Goal: Information Seeking & Learning: Learn about a topic

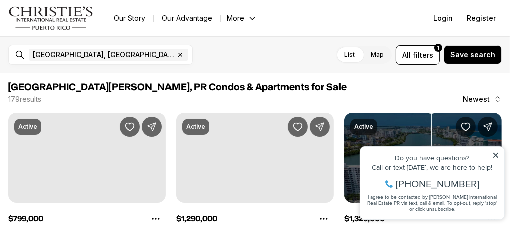
click at [496, 152] on icon at bounding box center [495, 154] width 7 height 7
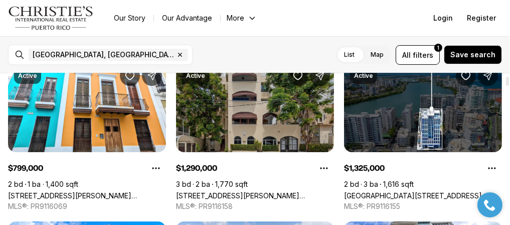
scroll to position [50, 0]
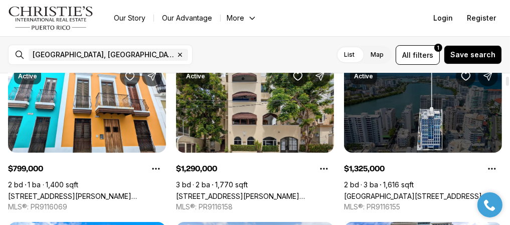
click at [435, 191] on link "[GEOGRAPHIC_DATA][STREET_ADDRESS][PERSON_NAME]" at bounding box center [423, 195] width 158 height 9
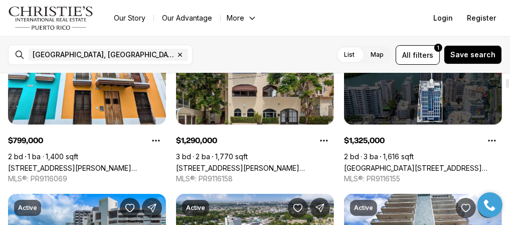
scroll to position [100, 0]
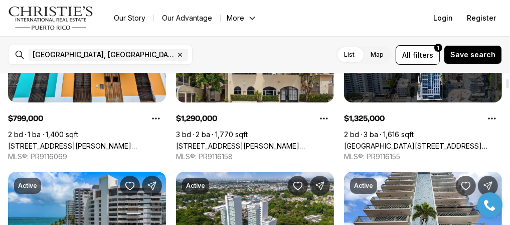
click at [382, 141] on link "[GEOGRAPHIC_DATA][STREET_ADDRESS][PERSON_NAME]" at bounding box center [423, 145] width 158 height 9
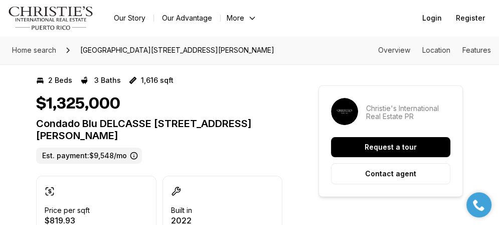
scroll to position [50, 0]
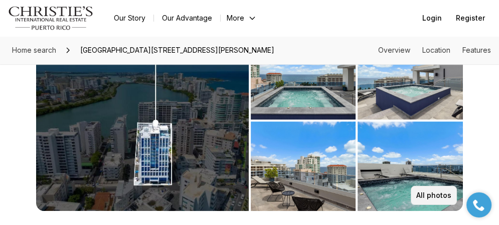
click at [436, 191] on p "All photos" at bounding box center [433, 195] width 35 height 8
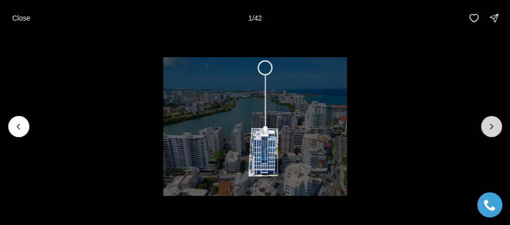
click at [491, 120] on button "Next slide" at bounding box center [491, 126] width 21 height 21
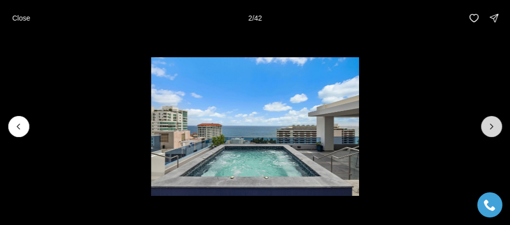
click at [491, 120] on button "Next slide" at bounding box center [491, 126] width 21 height 21
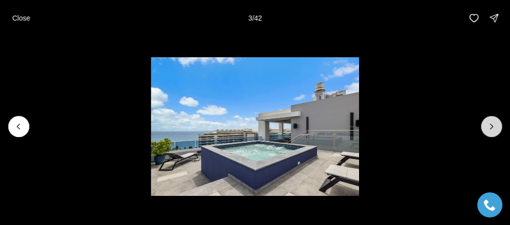
click at [491, 120] on button "Next slide" at bounding box center [491, 126] width 21 height 21
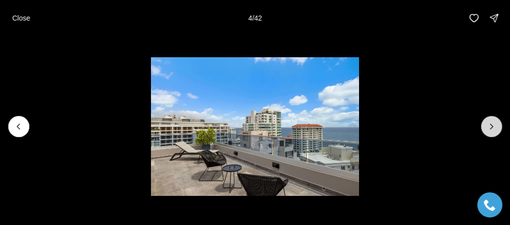
click at [491, 120] on button "Next slide" at bounding box center [491, 126] width 21 height 21
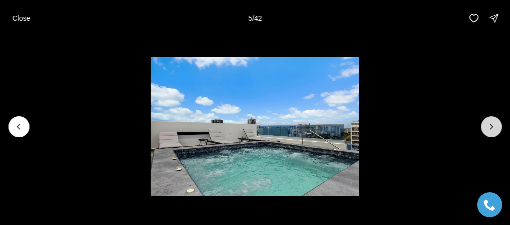
click at [491, 120] on button "Next slide" at bounding box center [491, 126] width 21 height 21
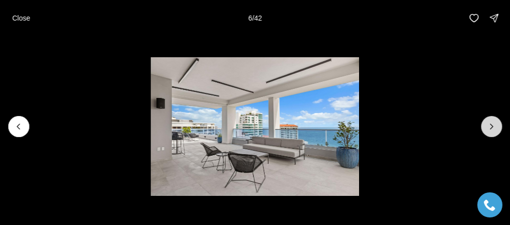
click at [491, 120] on button "Next slide" at bounding box center [491, 126] width 21 height 21
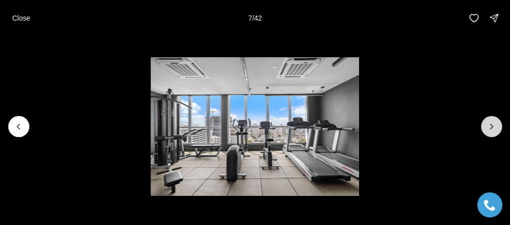
click at [491, 120] on button "Next slide" at bounding box center [491, 126] width 21 height 21
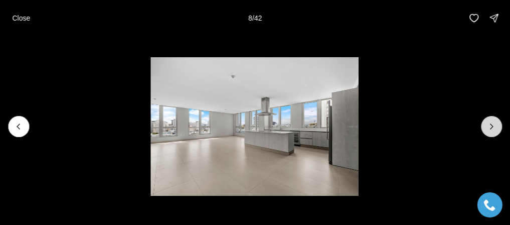
click at [491, 120] on button "Next slide" at bounding box center [491, 126] width 21 height 21
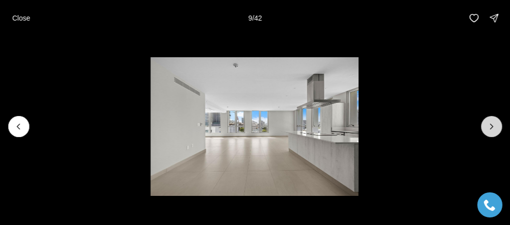
click at [491, 120] on button "Next slide" at bounding box center [491, 126] width 21 height 21
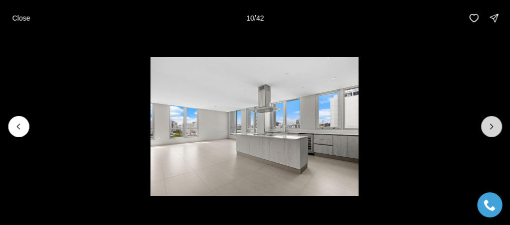
click at [491, 120] on button "Next slide" at bounding box center [491, 126] width 21 height 21
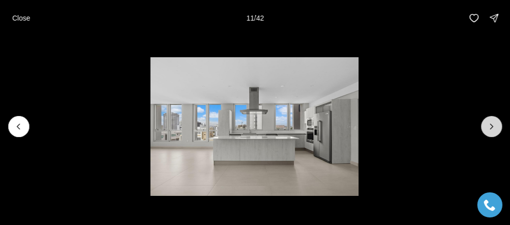
click at [491, 120] on button "Next slide" at bounding box center [491, 126] width 21 height 21
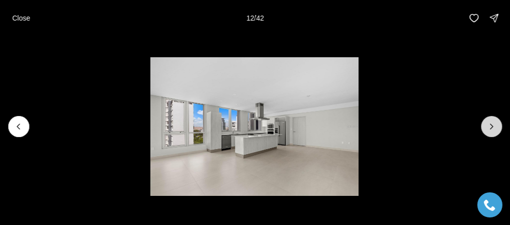
click at [491, 120] on button "Next slide" at bounding box center [491, 126] width 21 height 21
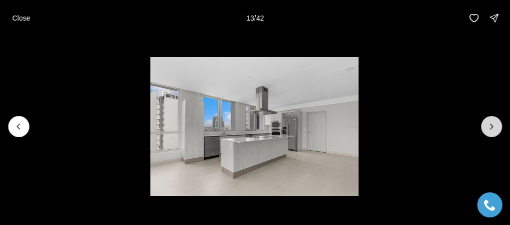
click at [491, 120] on button "Next slide" at bounding box center [491, 126] width 21 height 21
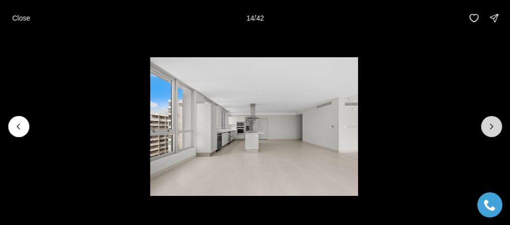
click at [491, 120] on button "Next slide" at bounding box center [491, 126] width 21 height 21
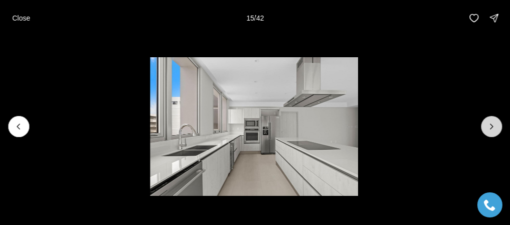
click at [491, 120] on button "Next slide" at bounding box center [491, 126] width 21 height 21
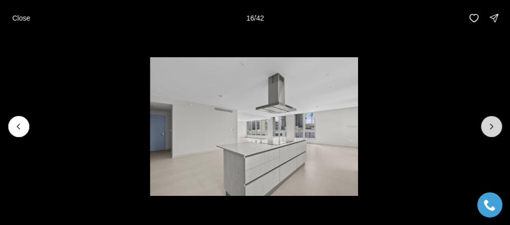
click at [491, 120] on button "Next slide" at bounding box center [491, 126] width 21 height 21
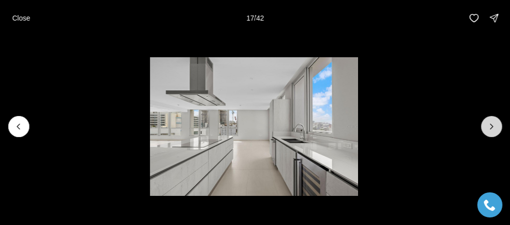
click at [491, 120] on button "Next slide" at bounding box center [491, 126] width 21 height 21
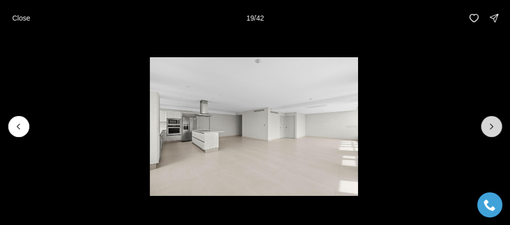
click at [491, 120] on button "Next slide" at bounding box center [491, 126] width 21 height 21
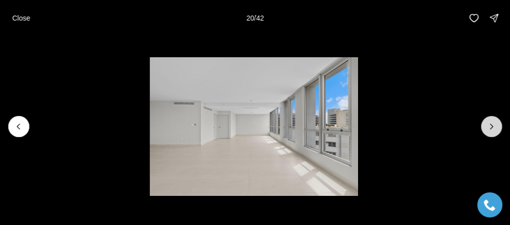
click at [491, 120] on button "Next slide" at bounding box center [491, 126] width 21 height 21
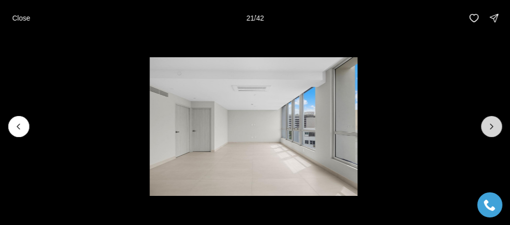
click at [491, 120] on button "Next slide" at bounding box center [491, 126] width 21 height 21
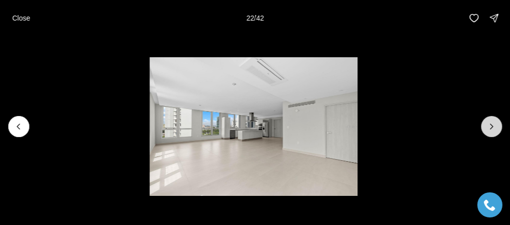
click at [491, 120] on button "Next slide" at bounding box center [491, 126] width 21 height 21
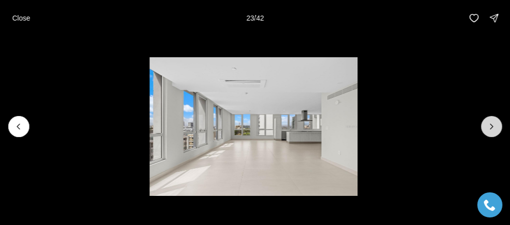
click at [491, 120] on button "Next slide" at bounding box center [491, 126] width 21 height 21
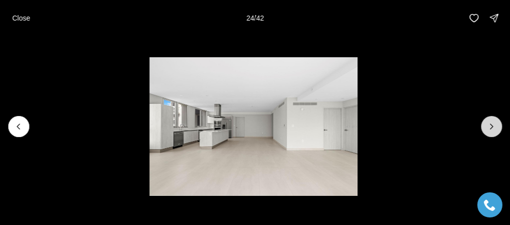
click at [491, 120] on button "Next slide" at bounding box center [491, 126] width 21 height 21
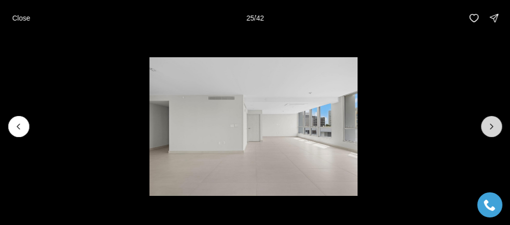
click at [491, 120] on button "Next slide" at bounding box center [491, 126] width 21 height 21
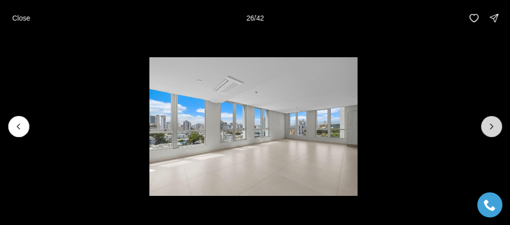
click at [491, 120] on button "Next slide" at bounding box center [491, 126] width 21 height 21
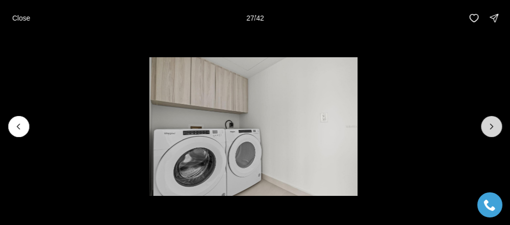
click at [491, 120] on button "Next slide" at bounding box center [491, 126] width 21 height 21
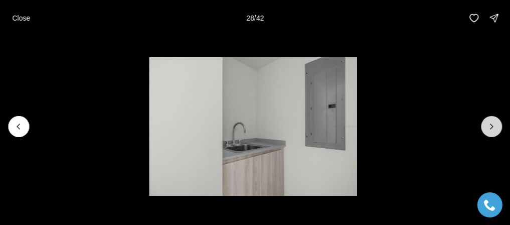
click at [491, 120] on button "Next slide" at bounding box center [491, 126] width 21 height 21
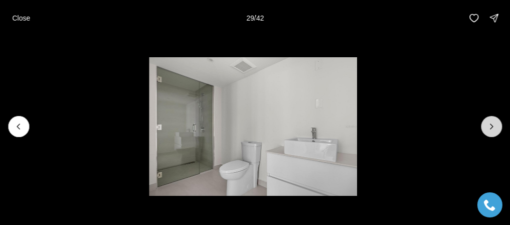
click at [491, 120] on button "Next slide" at bounding box center [491, 126] width 21 height 21
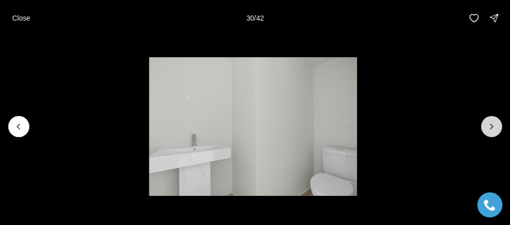
click at [491, 120] on button "Next slide" at bounding box center [491, 126] width 21 height 21
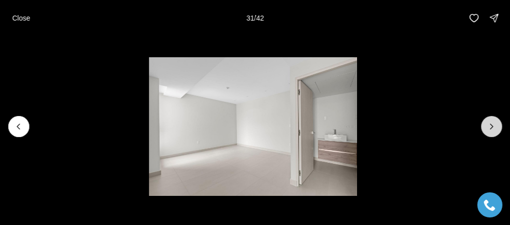
click at [491, 120] on button "Next slide" at bounding box center [491, 126] width 21 height 21
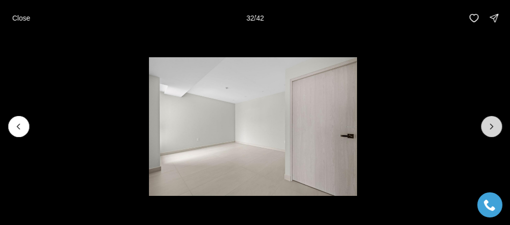
click at [491, 120] on button "Next slide" at bounding box center [491, 126] width 21 height 21
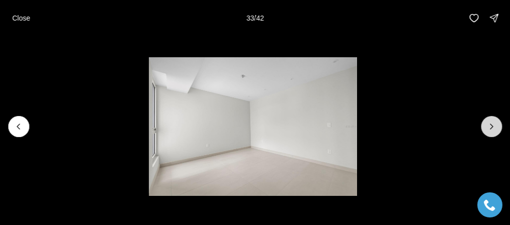
click at [491, 120] on button "Next slide" at bounding box center [491, 126] width 21 height 21
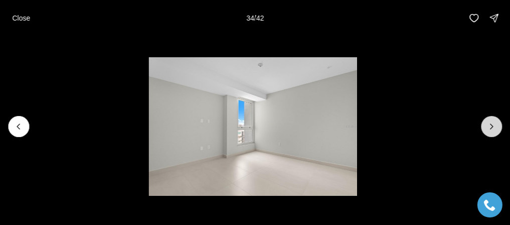
click at [491, 120] on button "Next slide" at bounding box center [491, 126] width 21 height 21
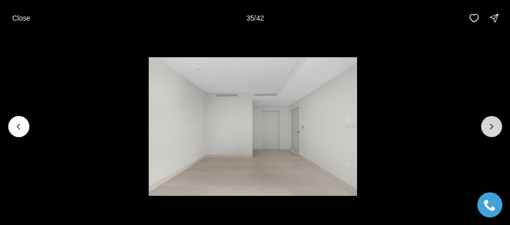
click at [491, 120] on button "Next slide" at bounding box center [491, 126] width 21 height 21
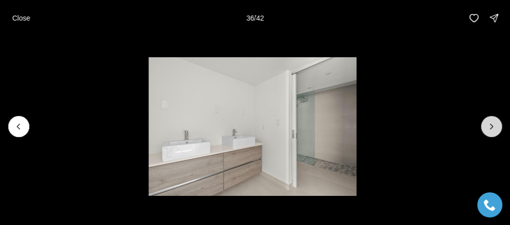
click at [491, 120] on button "Next slide" at bounding box center [491, 126] width 21 height 21
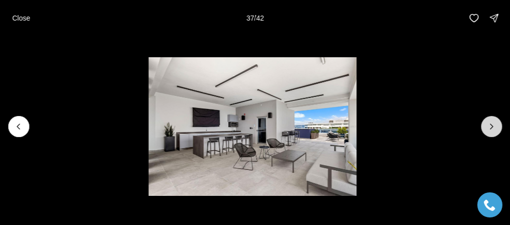
click at [490, 122] on icon "Next slide" at bounding box center [491, 126] width 10 height 10
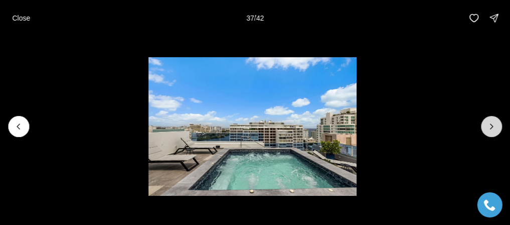
click at [490, 122] on icon "Next slide" at bounding box center [491, 126] width 10 height 10
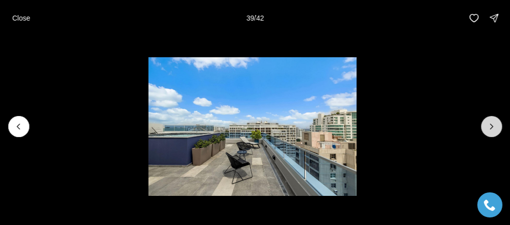
click at [490, 122] on icon "Next slide" at bounding box center [491, 126] width 10 height 10
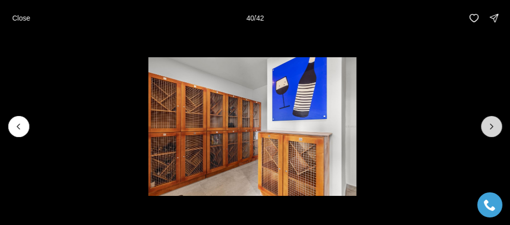
click at [489, 123] on icon "Next slide" at bounding box center [491, 126] width 10 height 10
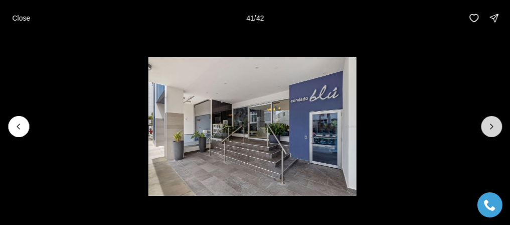
click at [489, 123] on icon "Next slide" at bounding box center [491, 126] width 10 height 10
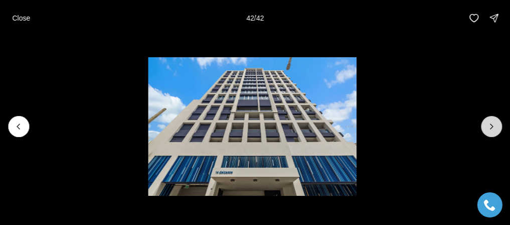
click at [489, 123] on div at bounding box center [491, 126] width 21 height 21
click at [24, 20] on p "Close" at bounding box center [21, 18] width 18 height 8
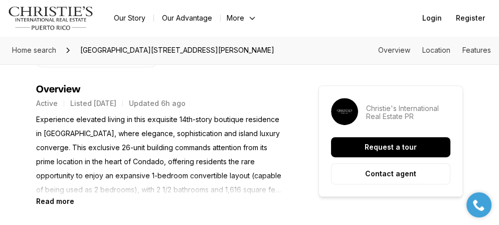
scroll to position [501, 0]
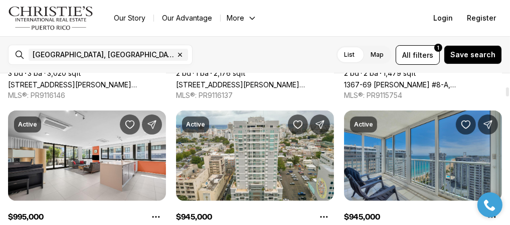
scroll to position [351, 0]
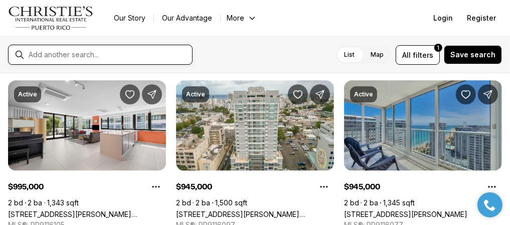
click at [135, 50] on input "text" at bounding box center [108, 54] width 159 height 9
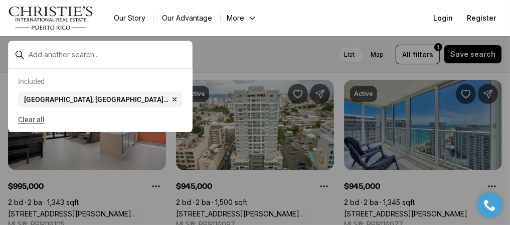
click at [33, 120] on button "Clear all" at bounding box center [100, 119] width 164 height 16
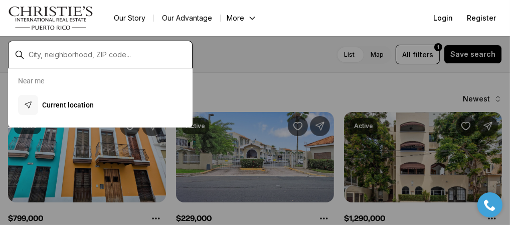
click at [52, 52] on input "text" at bounding box center [108, 54] width 159 height 9
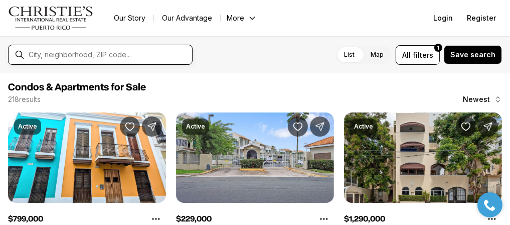
click at [52, 52] on input "text" at bounding box center [108, 54] width 159 height 9
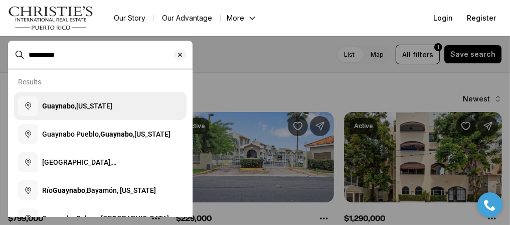
type input "*********"
click at [77, 100] on button "Guaynabo, Puerto Rico" at bounding box center [100, 106] width 172 height 28
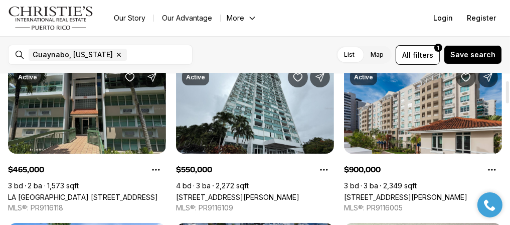
scroll to position [50, 0]
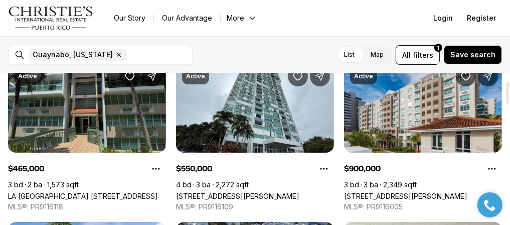
click at [91, 191] on link "LA [GEOGRAPHIC_DATA] [STREET_ADDRESS]" at bounding box center [83, 195] width 150 height 9
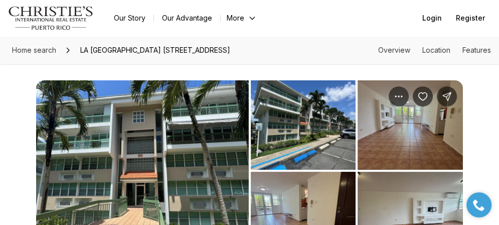
click at [185, 144] on img "View image gallery" at bounding box center [142, 170] width 213 height 180
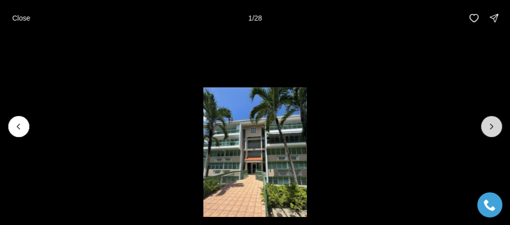
click at [488, 123] on icon "Next slide" at bounding box center [491, 126] width 10 height 10
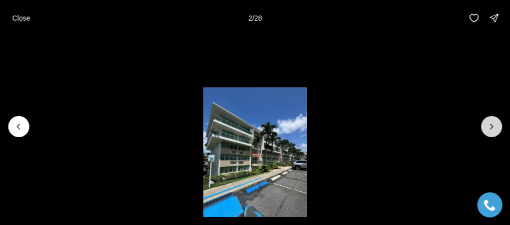
click at [488, 123] on icon "Next slide" at bounding box center [491, 126] width 10 height 10
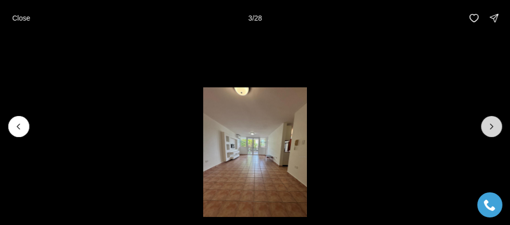
click at [488, 123] on icon "Next slide" at bounding box center [491, 126] width 10 height 10
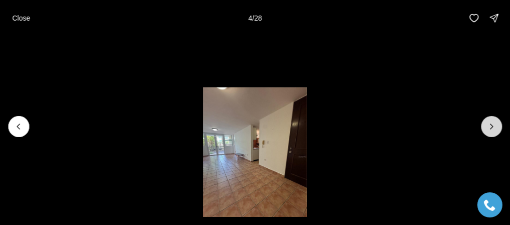
click at [488, 123] on icon "Next slide" at bounding box center [491, 126] width 10 height 10
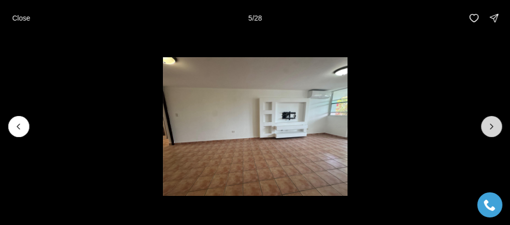
click at [488, 123] on icon "Next slide" at bounding box center [491, 126] width 10 height 10
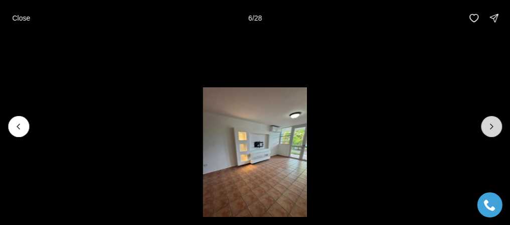
click at [488, 123] on icon "Next slide" at bounding box center [491, 126] width 10 height 10
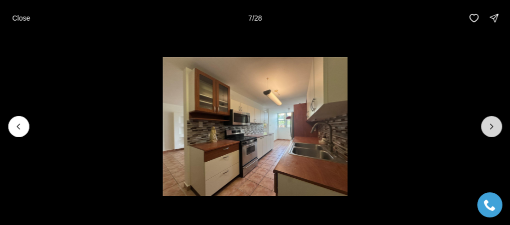
click at [488, 123] on icon "Next slide" at bounding box center [491, 126] width 10 height 10
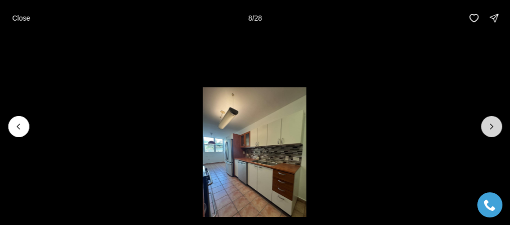
click at [488, 123] on icon "Next slide" at bounding box center [491, 126] width 10 height 10
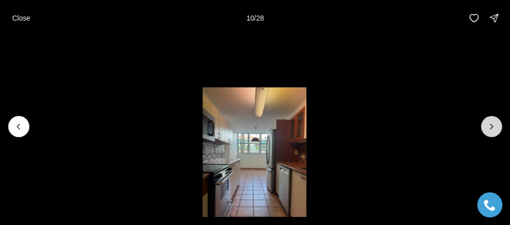
click at [488, 123] on icon "Next slide" at bounding box center [491, 126] width 10 height 10
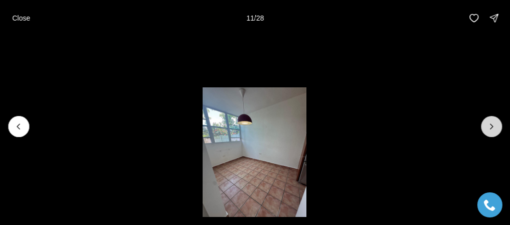
click at [488, 123] on icon "Next slide" at bounding box center [491, 126] width 10 height 10
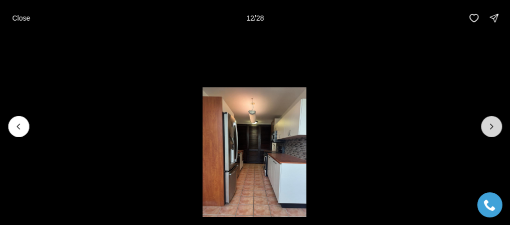
click at [488, 123] on icon "Next slide" at bounding box center [491, 126] width 10 height 10
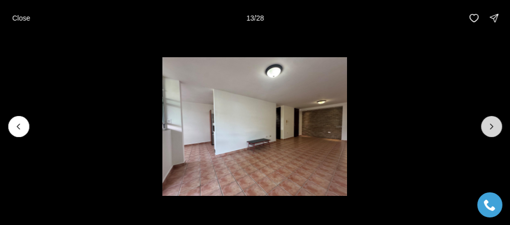
click at [488, 123] on icon "Next slide" at bounding box center [491, 126] width 10 height 10
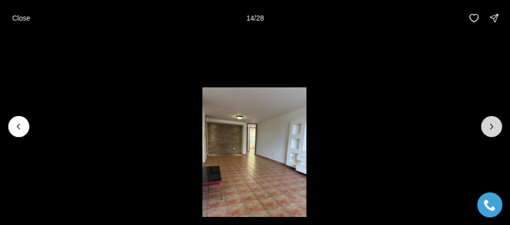
click at [488, 123] on icon "Next slide" at bounding box center [491, 126] width 10 height 10
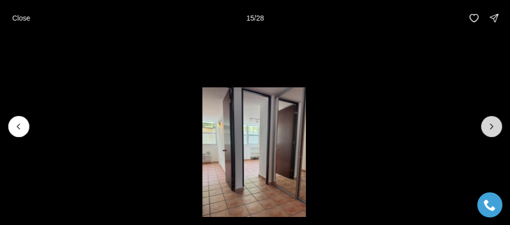
click at [488, 123] on icon "Next slide" at bounding box center [491, 126] width 10 height 10
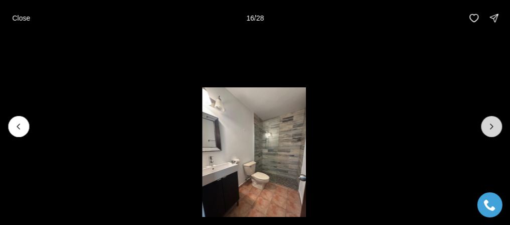
click at [488, 123] on icon "Next slide" at bounding box center [491, 126] width 10 height 10
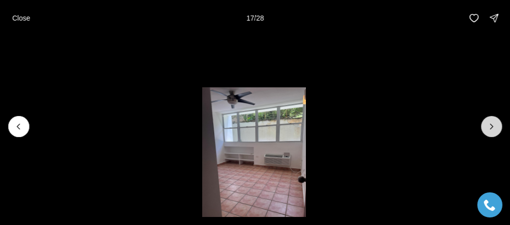
click at [488, 123] on icon "Next slide" at bounding box center [491, 126] width 10 height 10
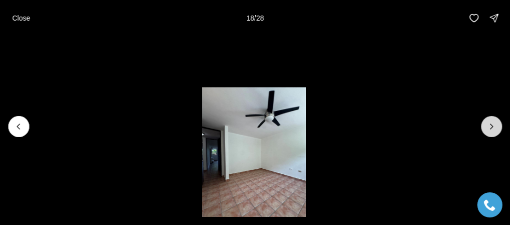
click at [488, 123] on icon "Next slide" at bounding box center [491, 126] width 10 height 10
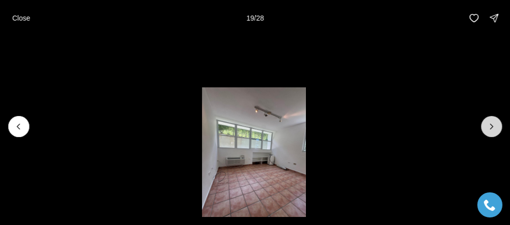
click at [488, 123] on icon "Next slide" at bounding box center [491, 126] width 10 height 10
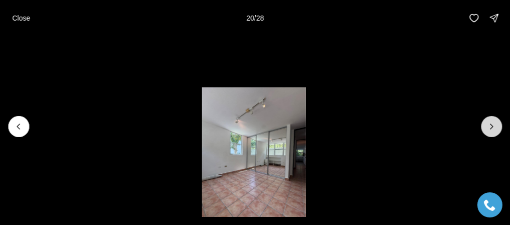
click at [488, 123] on icon "Next slide" at bounding box center [491, 126] width 10 height 10
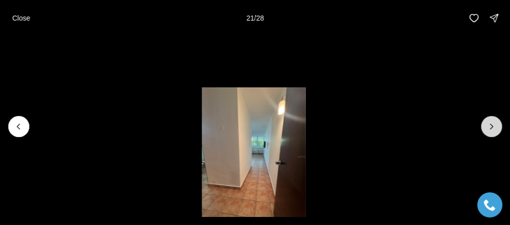
click at [488, 123] on icon "Next slide" at bounding box center [491, 126] width 10 height 10
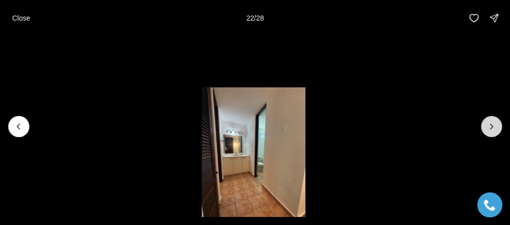
click at [488, 123] on icon "Next slide" at bounding box center [491, 126] width 10 height 10
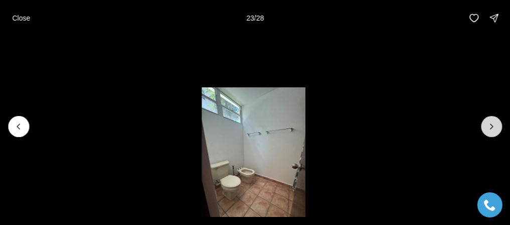
click at [488, 123] on icon "Next slide" at bounding box center [491, 126] width 10 height 10
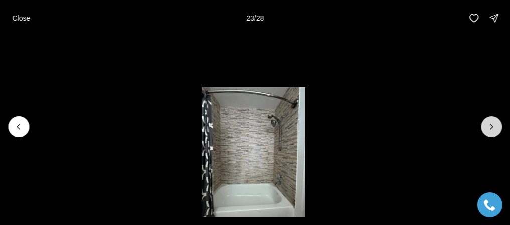
click at [488, 123] on icon "Next slide" at bounding box center [491, 126] width 10 height 10
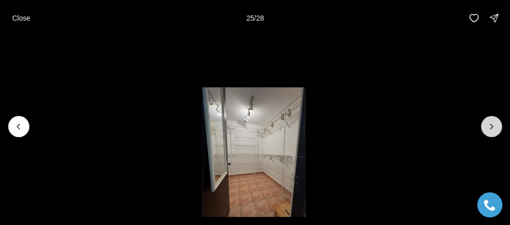
click at [488, 123] on icon "Next slide" at bounding box center [491, 126] width 10 height 10
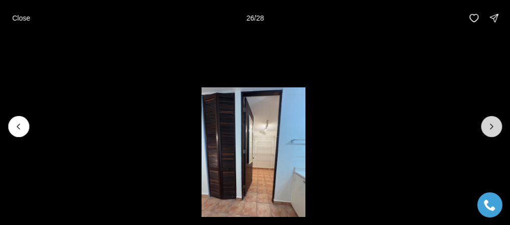
click at [488, 123] on icon "Next slide" at bounding box center [491, 126] width 10 height 10
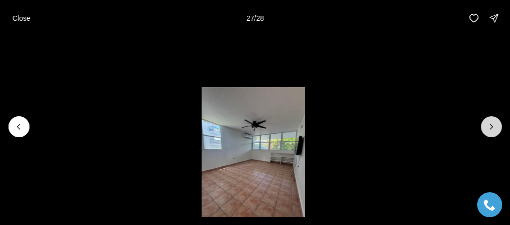
click at [488, 123] on icon "Next slide" at bounding box center [491, 126] width 10 height 10
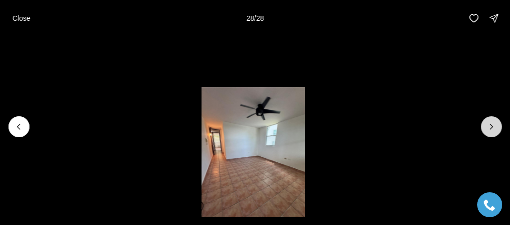
click at [488, 123] on div at bounding box center [491, 126] width 21 height 21
click at [492, 122] on div at bounding box center [491, 126] width 21 height 21
click at [22, 119] on button "Previous slide" at bounding box center [18, 126] width 21 height 21
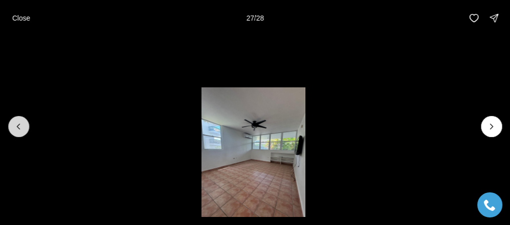
click at [20, 125] on icon "Previous slide" at bounding box center [19, 126] width 10 height 10
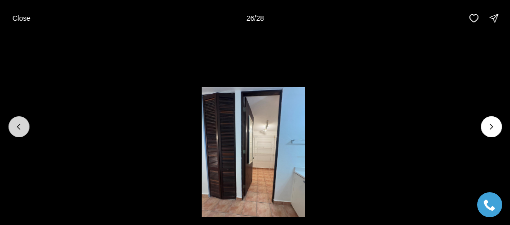
click at [20, 125] on icon "Previous slide" at bounding box center [19, 126] width 10 height 10
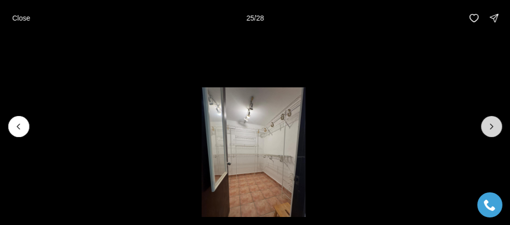
click at [498, 120] on button "Next slide" at bounding box center [491, 126] width 21 height 21
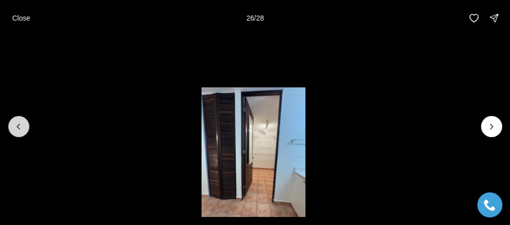
click at [19, 127] on icon "Previous slide" at bounding box center [19, 126] width 10 height 10
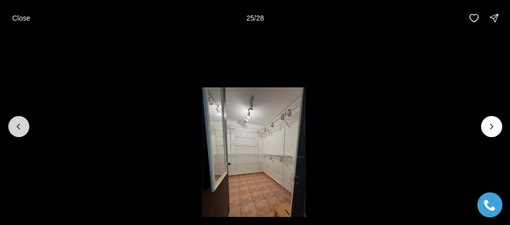
click at [19, 127] on icon "Previous slide" at bounding box center [19, 126] width 10 height 10
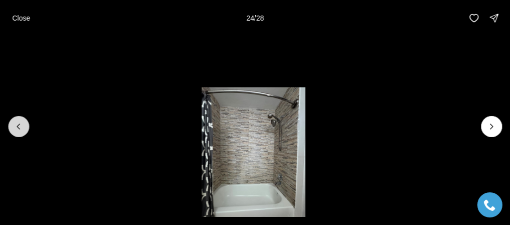
click at [19, 127] on icon "Previous slide" at bounding box center [19, 126] width 10 height 10
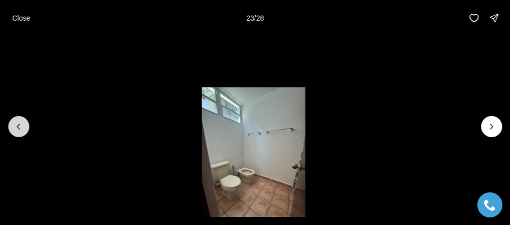
click at [19, 127] on icon "Previous slide" at bounding box center [19, 126] width 10 height 10
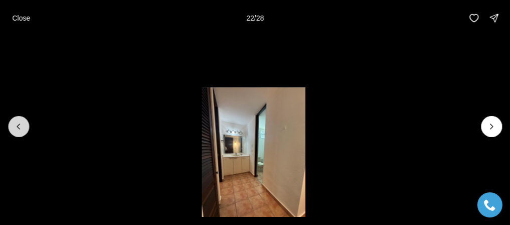
click at [19, 127] on icon "Previous slide" at bounding box center [19, 126] width 10 height 10
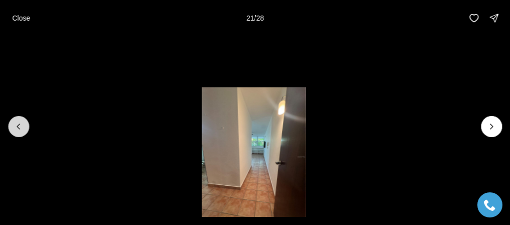
click at [19, 127] on icon "Previous slide" at bounding box center [19, 126] width 10 height 10
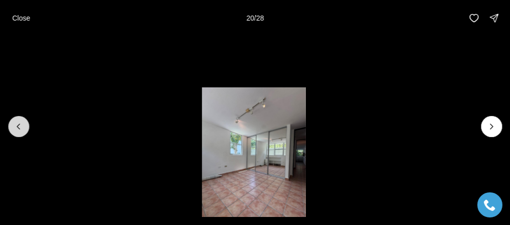
click at [19, 127] on icon "Previous slide" at bounding box center [19, 126] width 10 height 10
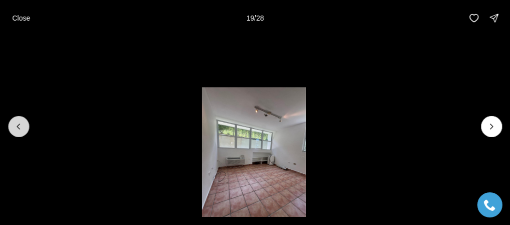
click at [19, 127] on icon "Previous slide" at bounding box center [19, 126] width 10 height 10
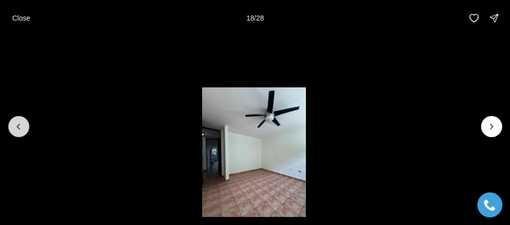
drag, startPoint x: 13, startPoint y: 122, endPoint x: 19, endPoint y: 121, distance: 6.1
click at [14, 122] on icon "Previous slide" at bounding box center [19, 126] width 10 height 10
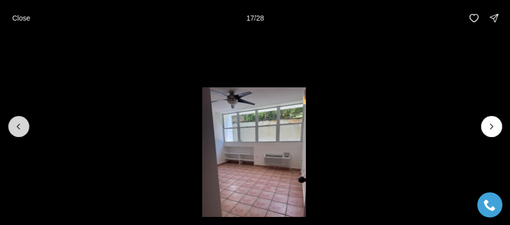
click at [14, 128] on icon "Previous slide" at bounding box center [19, 126] width 10 height 10
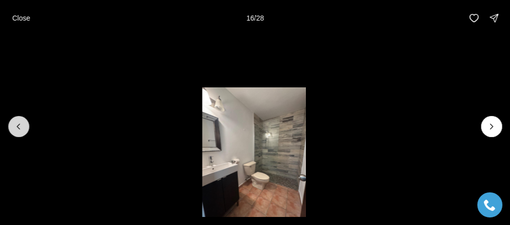
click at [14, 126] on icon "Previous slide" at bounding box center [19, 126] width 10 height 10
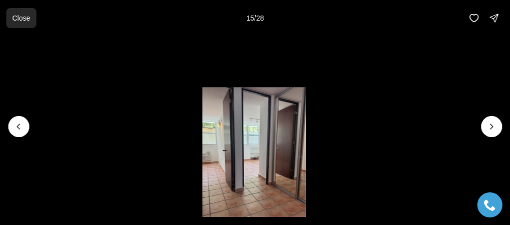
click at [30, 19] on p "Close" at bounding box center [21, 18] width 18 height 8
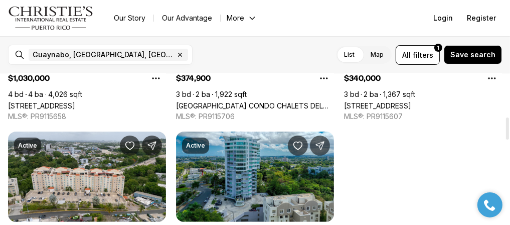
scroll to position [301, 0]
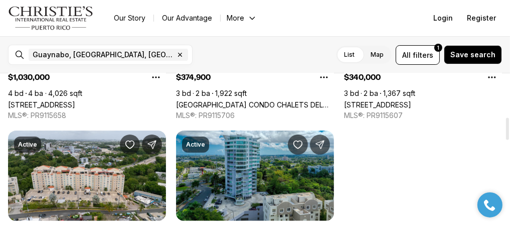
click at [75, 102] on link "1 PALMA REAL AVE. #2 A6, GUAYNABO PR, 00969" at bounding box center [41, 104] width 67 height 9
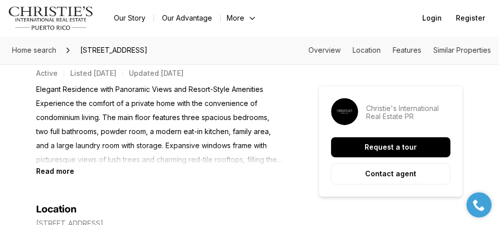
scroll to position [501, 0]
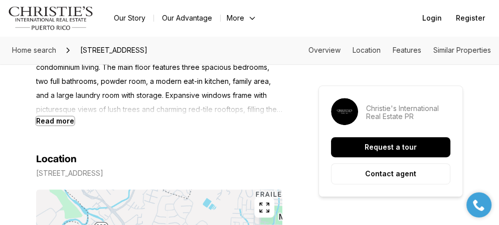
click at [53, 121] on b "Read more" at bounding box center [55, 120] width 38 height 9
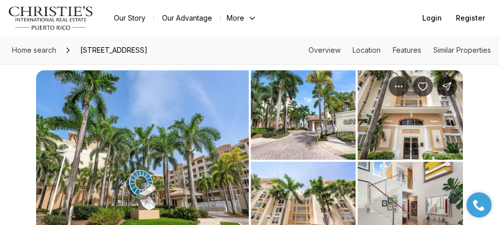
scroll to position [0, 0]
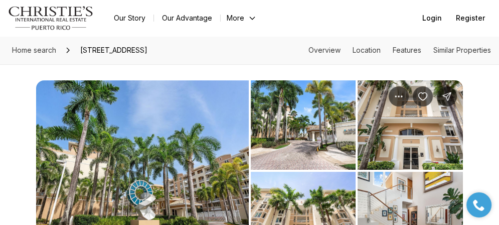
click at [206, 129] on img "View image gallery" at bounding box center [142, 170] width 213 height 180
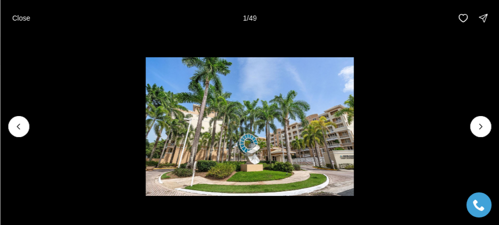
click at [206, 129] on img "1 of 49" at bounding box center [249, 126] width 208 height 138
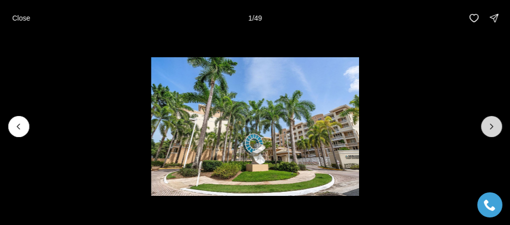
click at [495, 123] on icon "Next slide" at bounding box center [491, 126] width 10 height 10
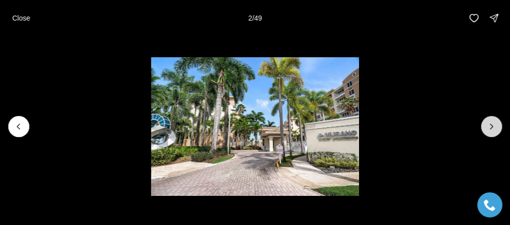
click at [495, 123] on icon "Next slide" at bounding box center [491, 126] width 10 height 10
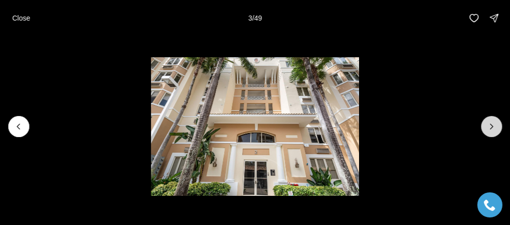
click at [495, 123] on icon "Next slide" at bounding box center [491, 126] width 10 height 10
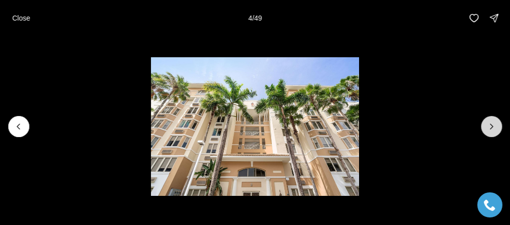
click at [495, 123] on icon "Next slide" at bounding box center [491, 126] width 10 height 10
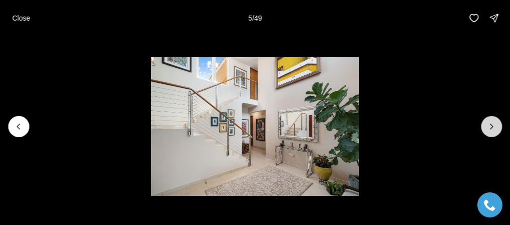
click at [493, 124] on icon "Next slide" at bounding box center [491, 126] width 10 height 10
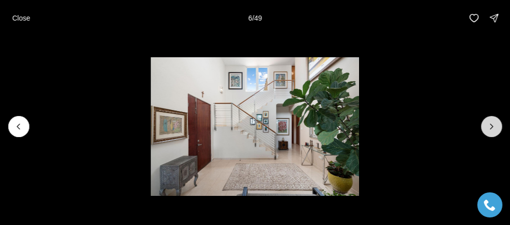
click at [493, 124] on icon "Next slide" at bounding box center [491, 126] width 10 height 10
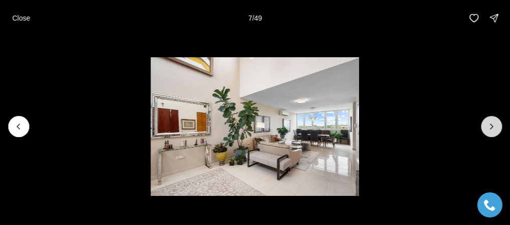
click at [493, 124] on icon "Next slide" at bounding box center [491, 126] width 10 height 10
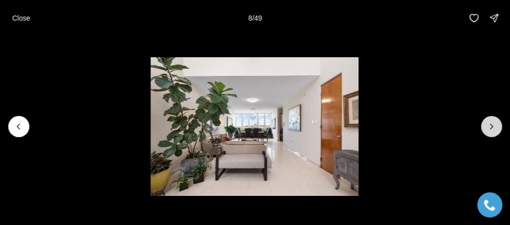
click at [493, 124] on icon "Next slide" at bounding box center [491, 126] width 10 height 10
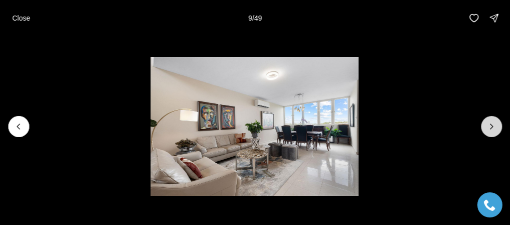
click at [493, 124] on icon "Next slide" at bounding box center [491, 126] width 10 height 10
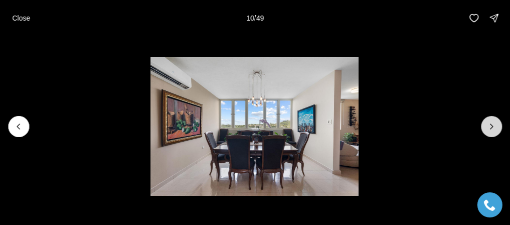
click at [493, 124] on icon "Next slide" at bounding box center [491, 126] width 10 height 10
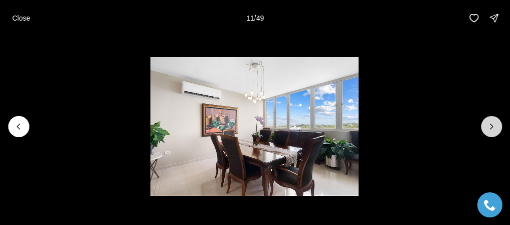
click at [493, 124] on icon "Next slide" at bounding box center [491, 126] width 10 height 10
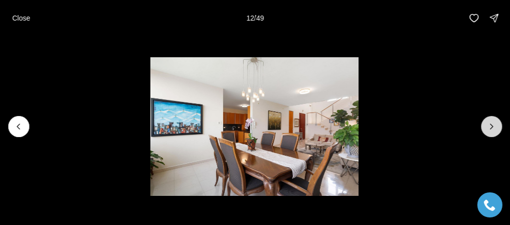
click at [493, 124] on icon "Next slide" at bounding box center [491, 126] width 10 height 10
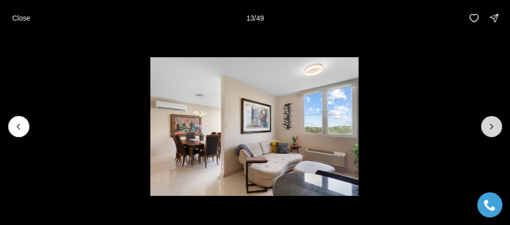
click at [493, 124] on icon "Next slide" at bounding box center [491, 126] width 10 height 10
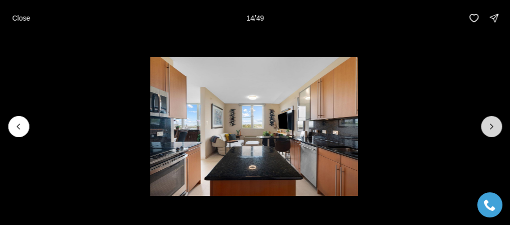
click at [489, 125] on icon "Next slide" at bounding box center [491, 126] width 10 height 10
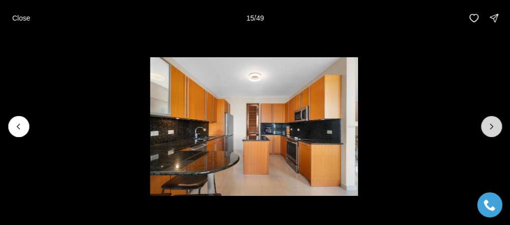
click at [486, 118] on button "Next slide" at bounding box center [491, 126] width 21 height 21
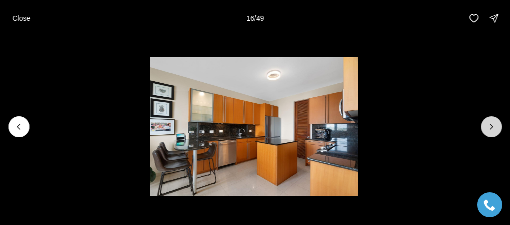
click at [486, 118] on button "Next slide" at bounding box center [491, 126] width 21 height 21
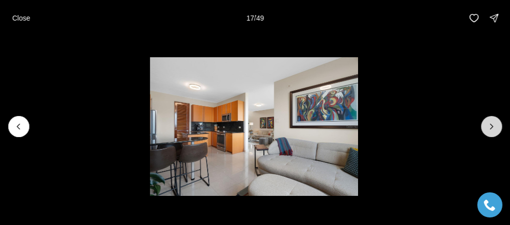
click at [486, 118] on button "Next slide" at bounding box center [491, 126] width 21 height 21
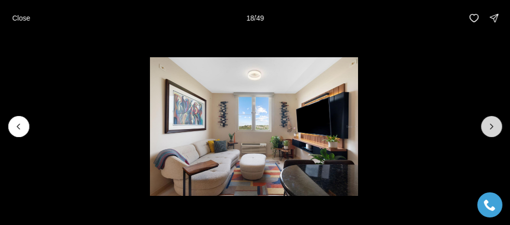
click at [486, 118] on button "Next slide" at bounding box center [491, 126] width 21 height 21
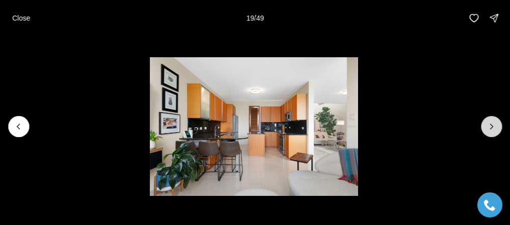
click at [486, 118] on button "Next slide" at bounding box center [491, 126] width 21 height 21
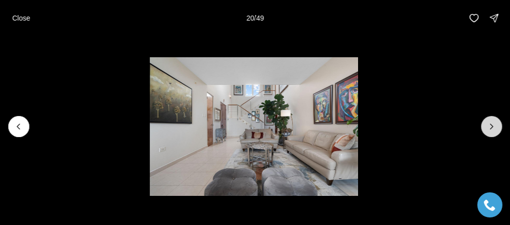
click at [486, 118] on button "Next slide" at bounding box center [491, 126] width 21 height 21
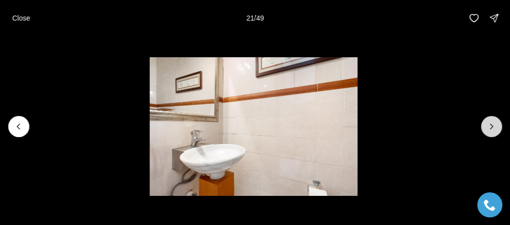
click at [486, 118] on button "Next slide" at bounding box center [491, 126] width 21 height 21
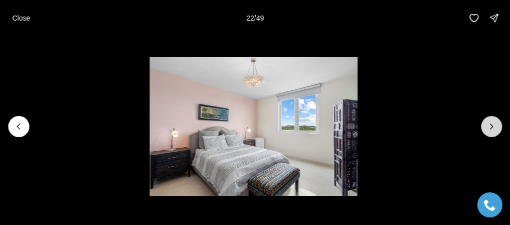
click at [486, 118] on button "Next slide" at bounding box center [491, 126] width 21 height 21
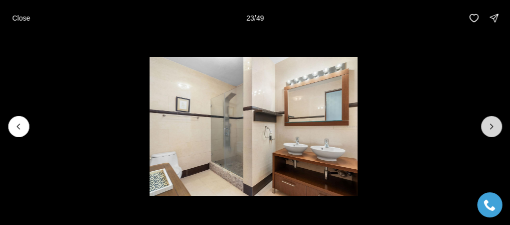
click at [486, 118] on button "Next slide" at bounding box center [491, 126] width 21 height 21
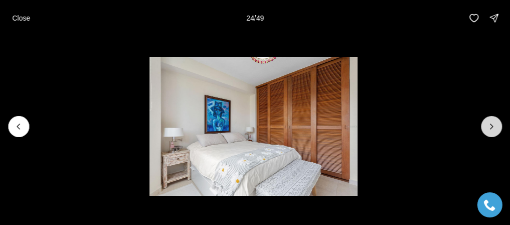
click at [486, 118] on button "Next slide" at bounding box center [491, 126] width 21 height 21
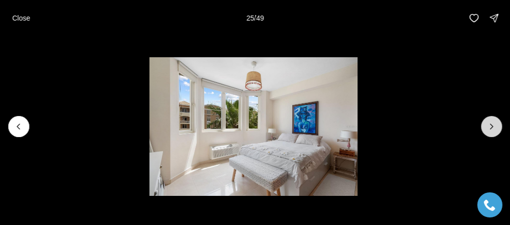
click at [486, 118] on button "Next slide" at bounding box center [491, 126] width 21 height 21
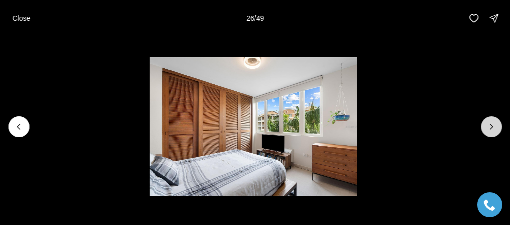
click at [486, 118] on button "Next slide" at bounding box center [491, 126] width 21 height 21
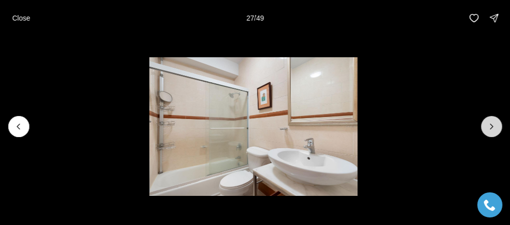
click at [488, 118] on button "Next slide" at bounding box center [491, 126] width 21 height 21
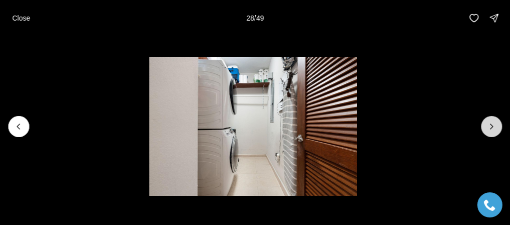
click at [488, 118] on button "Next slide" at bounding box center [491, 126] width 21 height 21
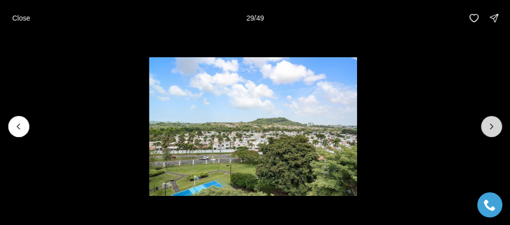
click at [488, 118] on button "Next slide" at bounding box center [491, 126] width 21 height 21
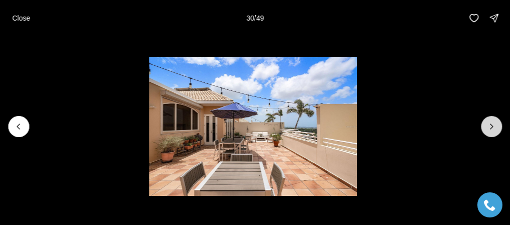
click at [488, 118] on button "Next slide" at bounding box center [491, 126] width 21 height 21
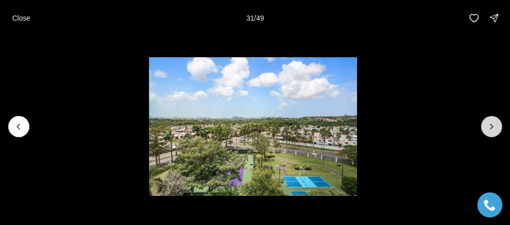
click at [488, 118] on button "Next slide" at bounding box center [491, 126] width 21 height 21
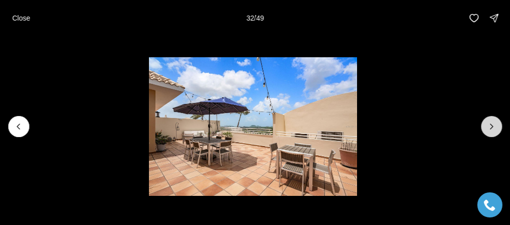
click at [488, 118] on button "Next slide" at bounding box center [491, 126] width 21 height 21
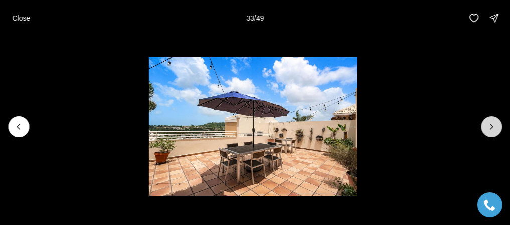
click at [488, 118] on button "Next slide" at bounding box center [491, 126] width 21 height 21
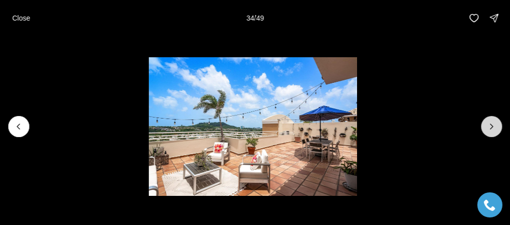
click at [488, 118] on button "Next slide" at bounding box center [491, 126] width 21 height 21
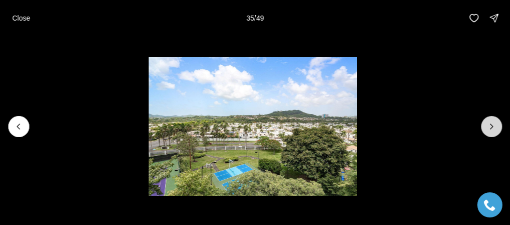
click at [488, 118] on button "Next slide" at bounding box center [491, 126] width 21 height 21
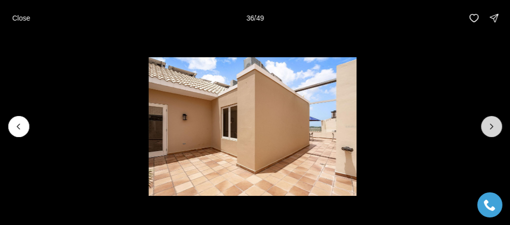
click at [488, 118] on button "Next slide" at bounding box center [491, 126] width 21 height 21
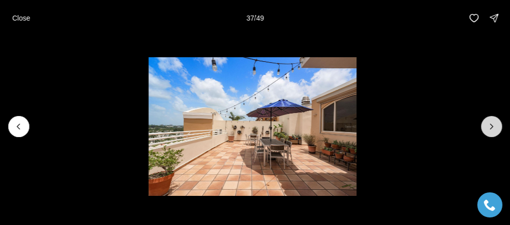
click at [488, 118] on button "Next slide" at bounding box center [491, 126] width 21 height 21
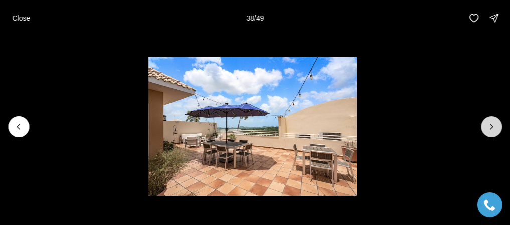
click at [488, 118] on button "Next slide" at bounding box center [491, 126] width 21 height 21
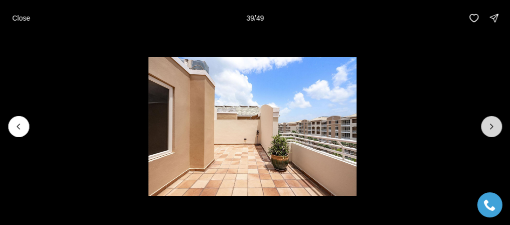
click at [488, 118] on button "Next slide" at bounding box center [491, 126] width 21 height 21
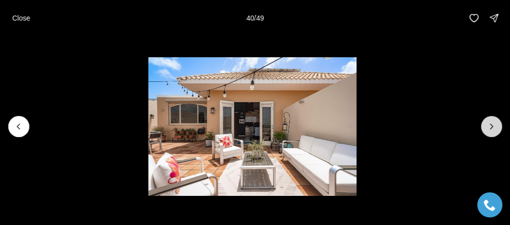
click at [488, 118] on button "Next slide" at bounding box center [491, 126] width 21 height 21
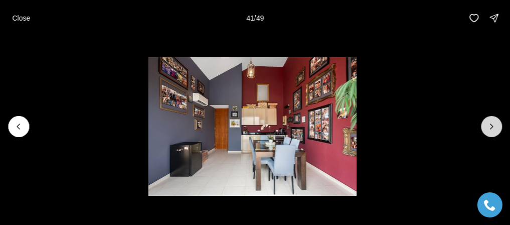
click at [488, 118] on button "Next slide" at bounding box center [491, 126] width 21 height 21
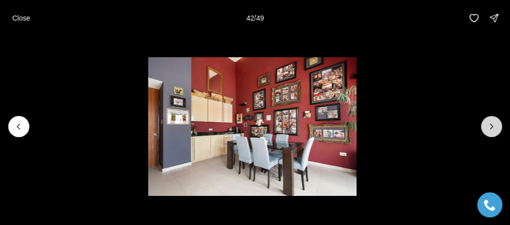
click at [488, 118] on button "Next slide" at bounding box center [491, 126] width 21 height 21
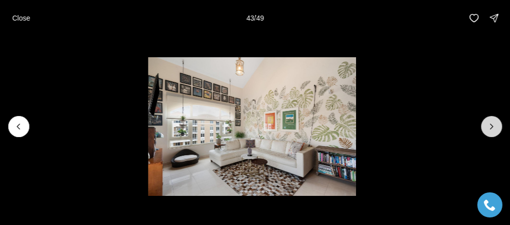
click at [488, 118] on button "Next slide" at bounding box center [491, 126] width 21 height 21
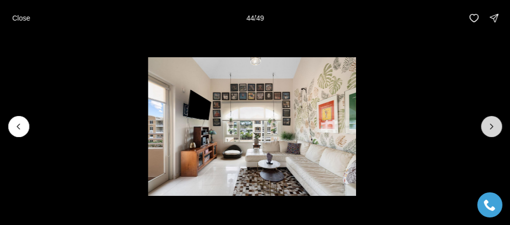
click at [488, 118] on button "Next slide" at bounding box center [491, 126] width 21 height 21
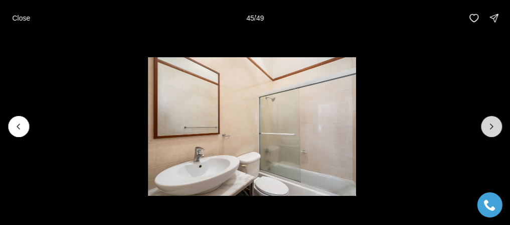
click at [488, 118] on button "Next slide" at bounding box center [491, 126] width 21 height 21
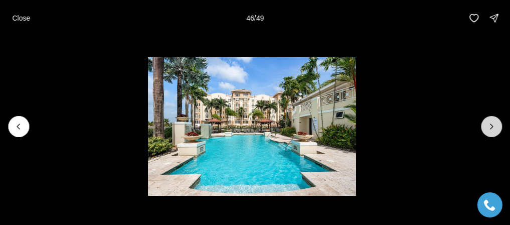
click at [488, 118] on button "Next slide" at bounding box center [491, 126] width 21 height 21
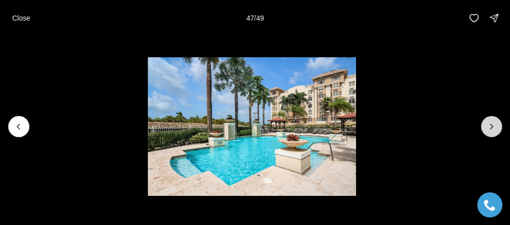
click at [488, 118] on button "Next slide" at bounding box center [491, 126] width 21 height 21
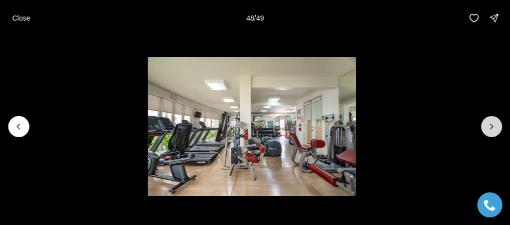
click at [488, 118] on button "Next slide" at bounding box center [491, 126] width 21 height 21
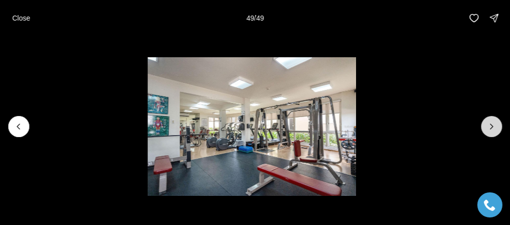
click at [488, 118] on div at bounding box center [491, 126] width 21 height 21
click at [489, 119] on div at bounding box center [491, 126] width 21 height 21
click at [15, 14] on p "Close" at bounding box center [21, 18] width 18 height 8
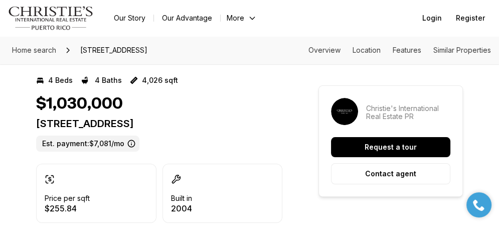
scroll to position [301, 0]
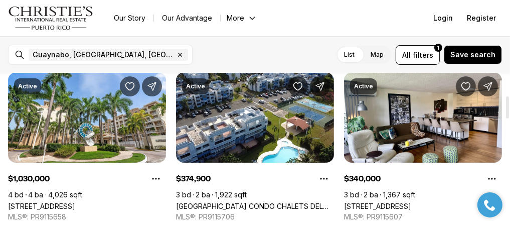
scroll to position [200, 0]
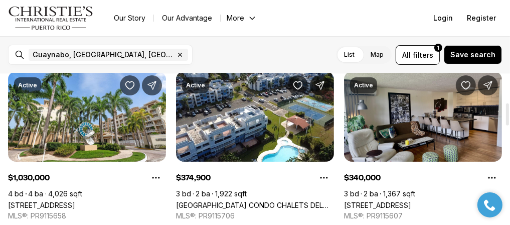
click at [411, 200] on link "[STREET_ADDRESS]" at bounding box center [377, 204] width 67 height 9
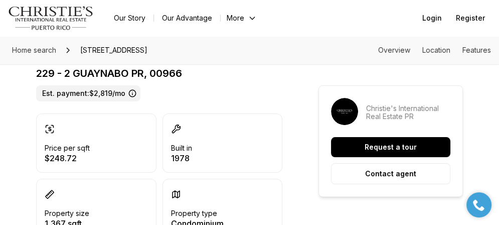
scroll to position [301, 0]
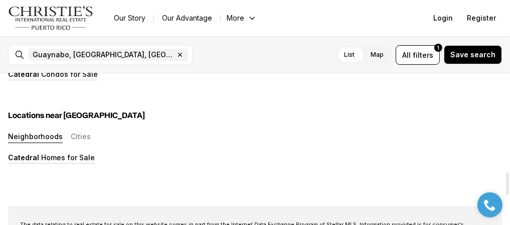
scroll to position [702, 0]
